Goal: Use online tool/utility: Utilize a website feature to perform a specific function

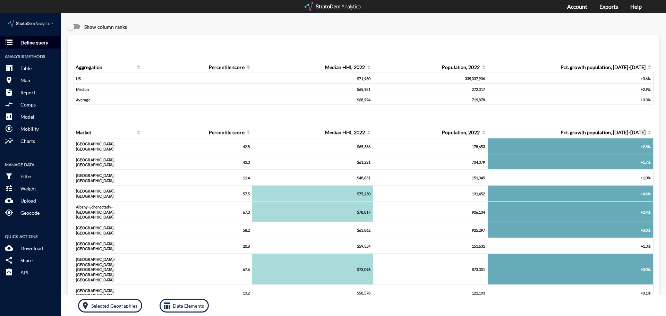
click p "Define query"
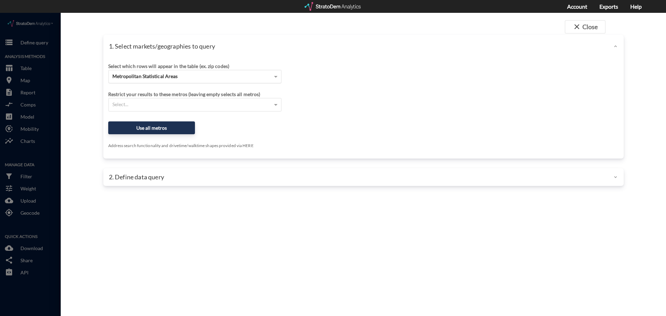
click div "Metropolitan Statistical Areas"
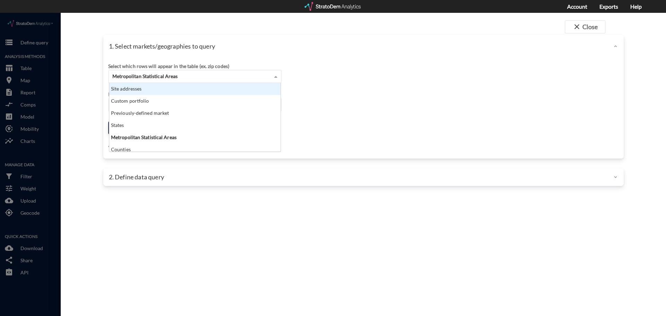
scroll to position [64, 167]
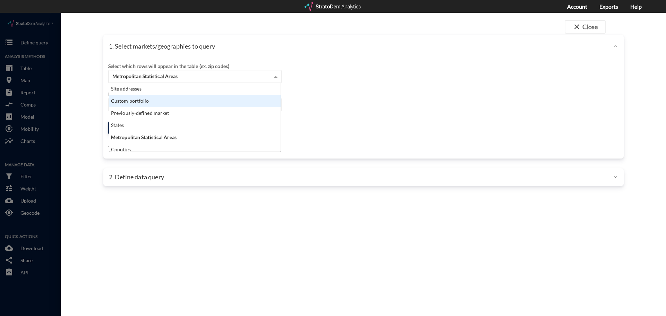
click div "Site addresses"
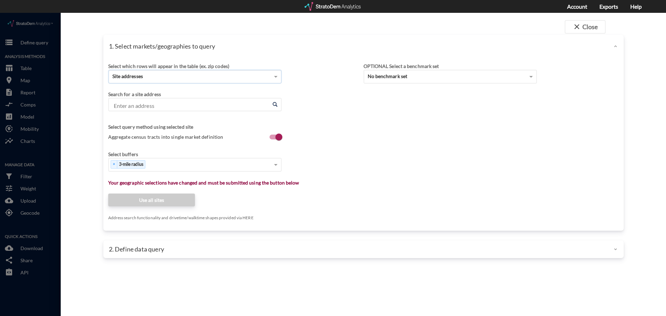
click input "Enter an address"
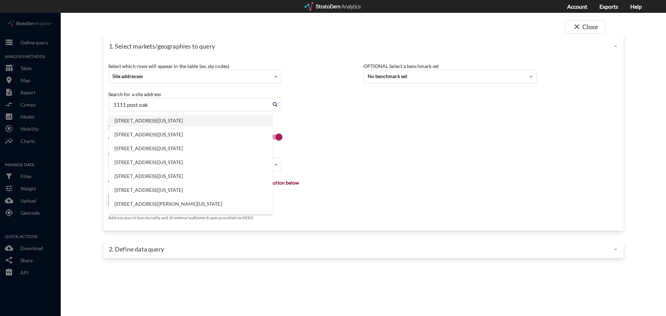
click li "[STREET_ADDRESS][US_STATE]"
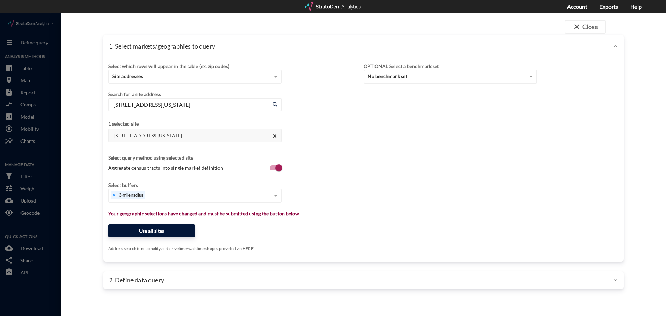
type input "[STREET_ADDRESS][US_STATE]"
click button "Use all sites"
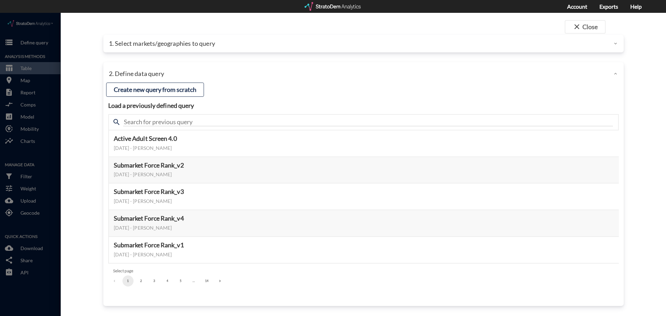
click button "2"
click button "3"
click button "4"
click button "5"
click button "6"
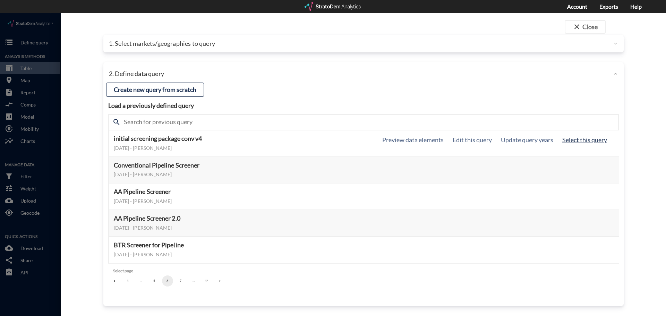
click button "Select this query"
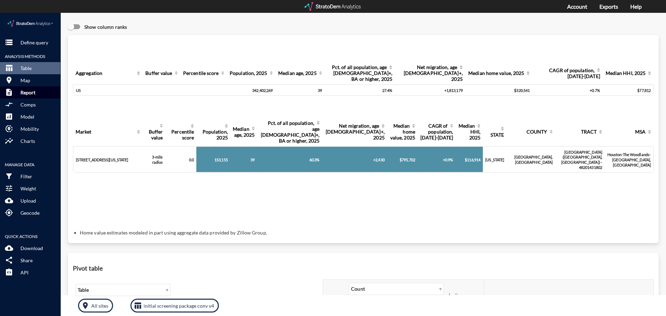
click button "description Report"
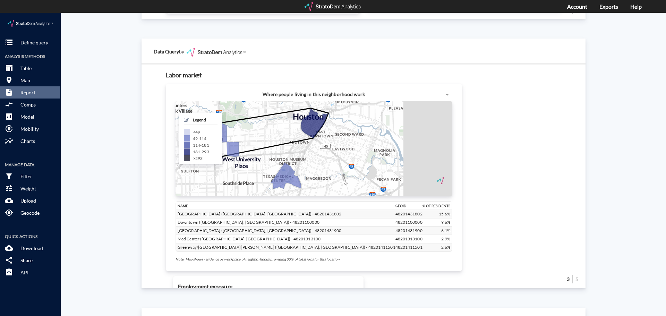
scroll to position [659, 0]
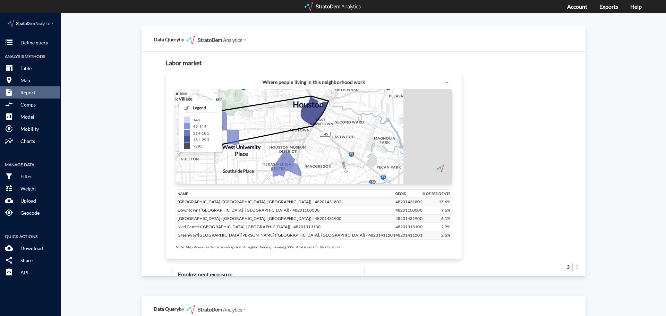
click h5 "Legend"
click span
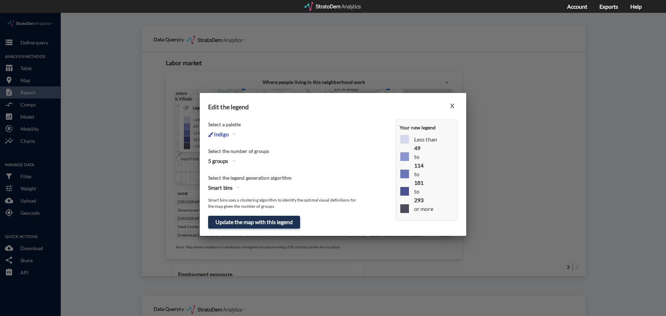
click icon "button"
click div "3"
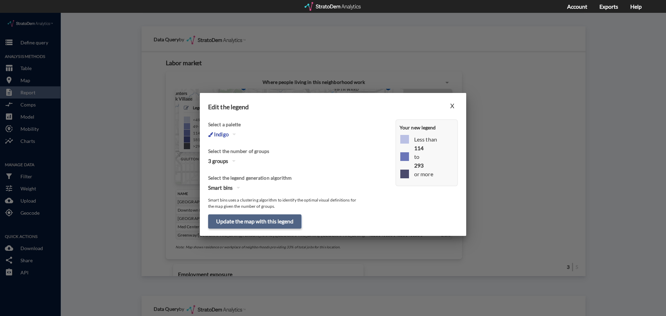
click button "Update the map with this legend"
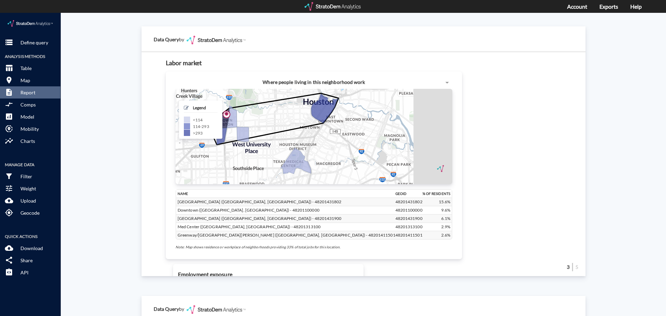
drag, startPoint x: 276, startPoint y: 135, endPoint x: 276, endPoint y: 128, distance: 7.3
click div "+ − CUSTOMIZE DATA Legend < 114 114 - 293 > 293 Draw a polygon Draw a rectangle…"
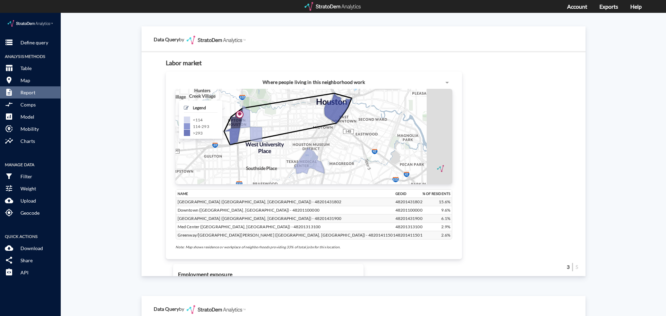
drag, startPoint x: 200, startPoint y: 91, endPoint x: 212, endPoint y: 91, distance: 12.1
click div "Legend < 114 114 - 293 > 293"
click div "Site report Generate a site report for a given location, (optionally) benchmark…"
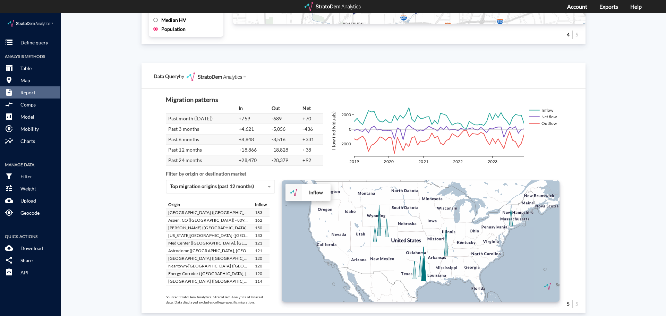
scroll to position [1173, 0]
